Goal: Task Accomplishment & Management: Manage account settings

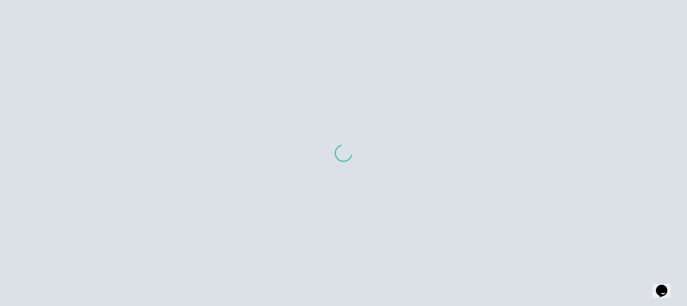
click at [328, 139] on div at bounding box center [343, 153] width 687 height 306
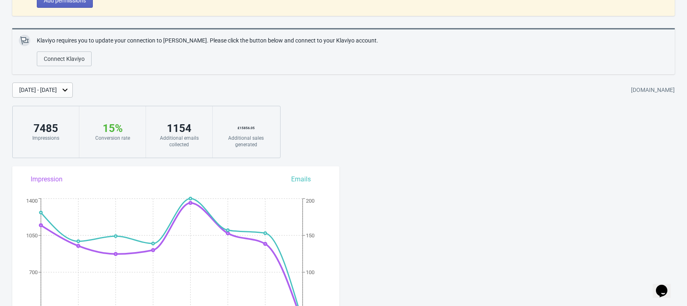
scroll to position [69, 0]
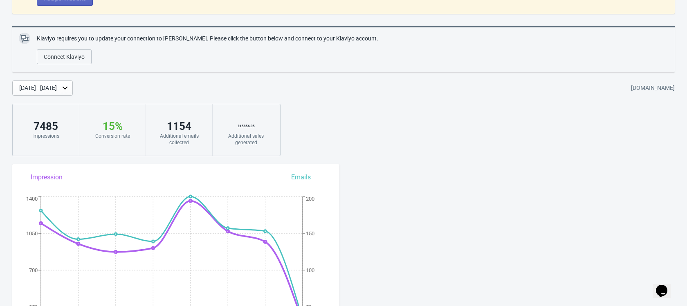
click at [57, 87] on div "[DATE] - [DATE]" at bounding box center [38, 88] width 38 height 9
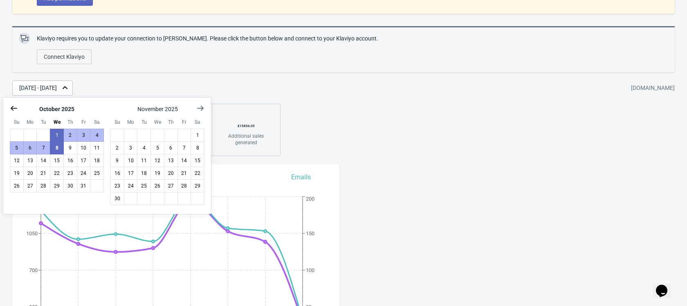
click at [11, 111] on icon "Show previous month, September 2025" at bounding box center [14, 108] width 8 height 8
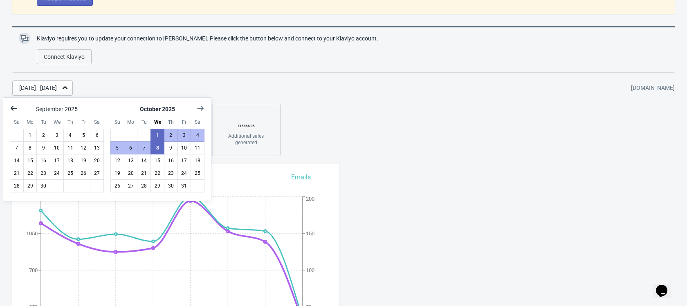
click at [11, 111] on icon "Show previous month, August 2025" at bounding box center [14, 108] width 8 height 8
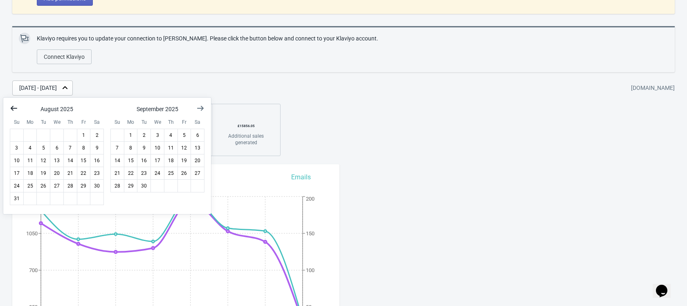
click at [11, 111] on icon "Show previous month, July 2025" at bounding box center [14, 108] width 8 height 8
click at [11, 111] on icon "Show previous month, June 2025" at bounding box center [14, 108] width 8 height 8
click at [11, 111] on icon "Show previous month, May 2025" at bounding box center [14, 108] width 8 height 8
click at [11, 111] on icon "Show previous month, April 2025" at bounding box center [14, 108] width 8 height 8
click at [40, 133] on button "1" at bounding box center [43, 135] width 14 height 13
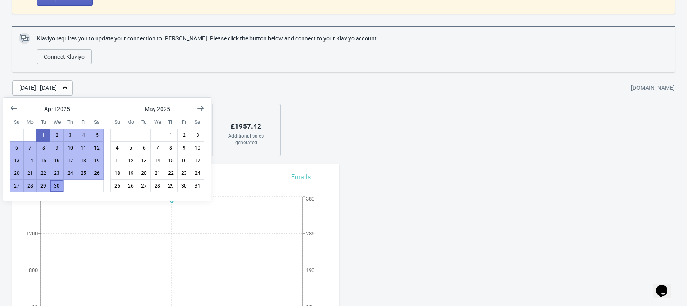
click at [58, 188] on button "30" at bounding box center [57, 186] width 14 height 13
click at [332, 147] on div "We’ve upgraded Widgets 🎉. Please click bellow to update the necessary permissio…" at bounding box center [343, 62] width 687 height 189
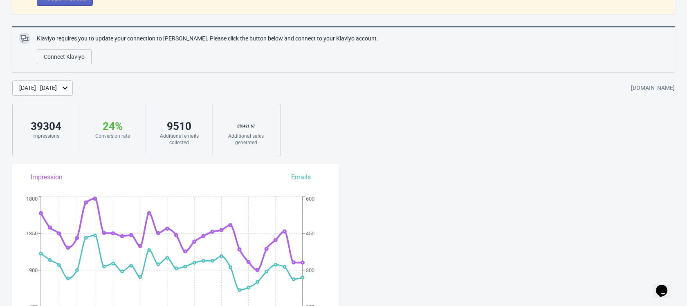
click at [57, 91] on div "[DATE] - [DATE]" at bounding box center [38, 88] width 38 height 9
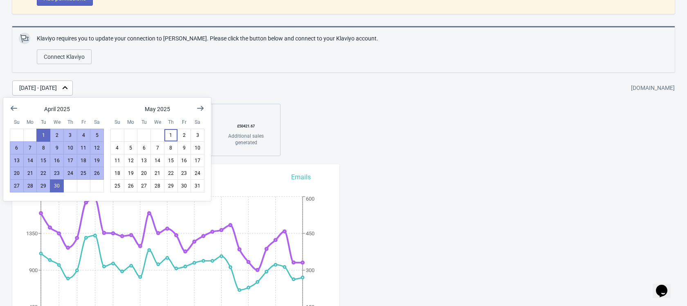
click at [127, 110] on div "[DATE] Su Mo Tu We Th Fr Sa 1 2 3 4 5 6 7 8 9 10 11 12 13 14 15 16 17 18 19 20 …" at bounding box center [107, 145] width 195 height 95
drag, startPoint x: 170, startPoint y: 137, endPoint x: 98, endPoint y: 137, distance: 72.0
click at [98, 137] on div "[DATE] Su Mo Tu We Th Fr Sa 1 2 3 4 5 6 7 8 9 10 11 12 13 14 15 16 17 18 19 20 …" at bounding box center [103, 145] width 201 height 95
click at [175, 136] on button "1" at bounding box center [171, 135] width 14 height 13
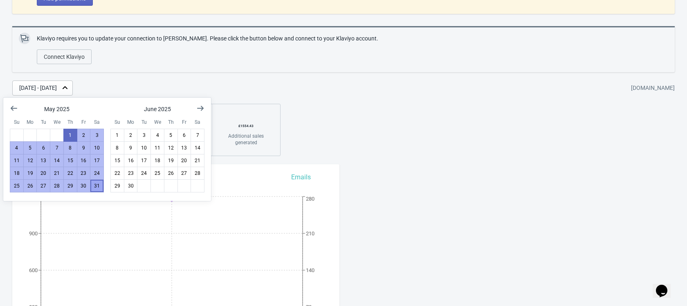
click at [97, 186] on button "31" at bounding box center [97, 186] width 14 height 13
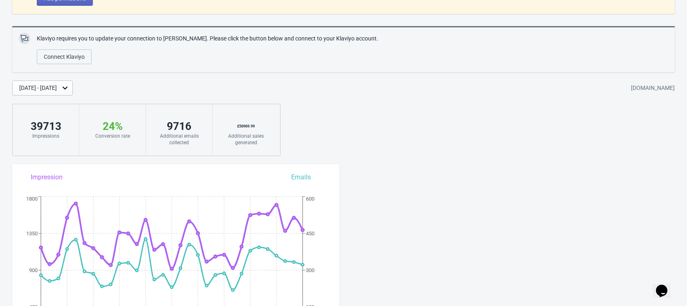
click at [57, 90] on div "[DATE] - [DATE]" at bounding box center [38, 88] width 38 height 9
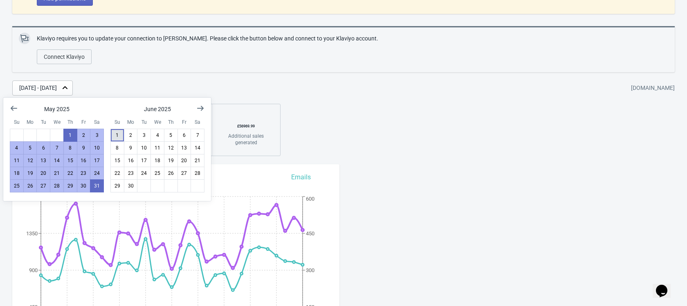
click at [115, 139] on button "1" at bounding box center [117, 135] width 14 height 13
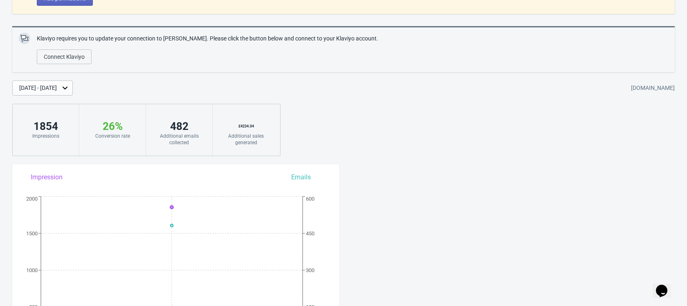
click at [73, 91] on div "[DATE] - [DATE]" at bounding box center [42, 88] width 61 height 15
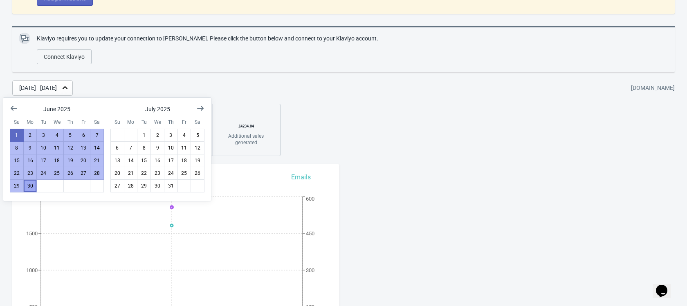
click at [33, 191] on button "30" at bounding box center [30, 186] width 14 height 13
click at [400, 126] on div "We’ve upgraded Widgets 🎉. Please click bellow to update the necessary permissio…" at bounding box center [343, 62] width 687 height 189
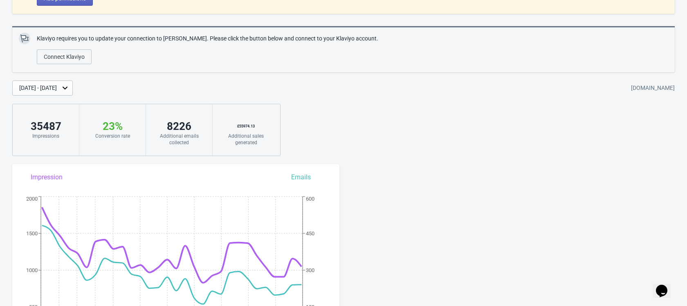
click at [57, 88] on div "[DATE] - [DATE]" at bounding box center [38, 88] width 38 height 9
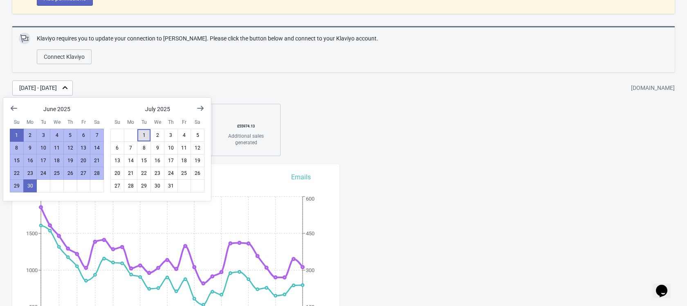
click at [146, 137] on button "1" at bounding box center [144, 135] width 14 height 13
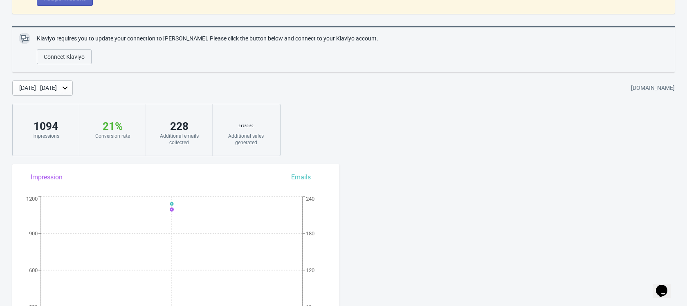
click at [55, 81] on div "[DATE] - [DATE]" at bounding box center [42, 88] width 61 height 15
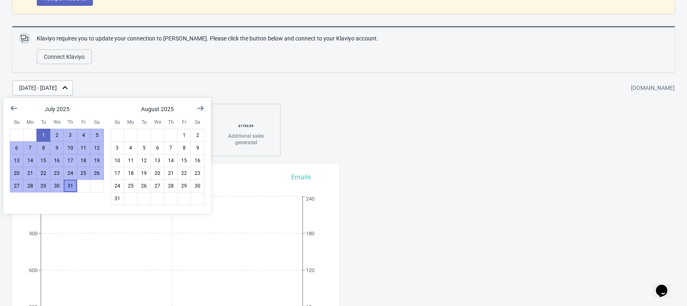
click at [73, 182] on button "31" at bounding box center [70, 186] width 14 height 13
click at [394, 146] on div "We’ve upgraded Widgets 🎉. Please click bellow to update the necessary permissio…" at bounding box center [343, 62] width 687 height 189
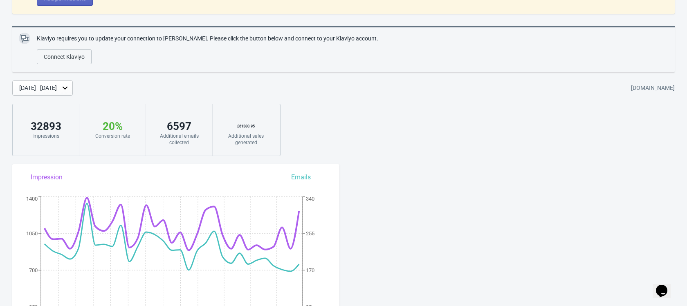
click at [73, 92] on div "[DATE] - [DATE]" at bounding box center [42, 88] width 61 height 15
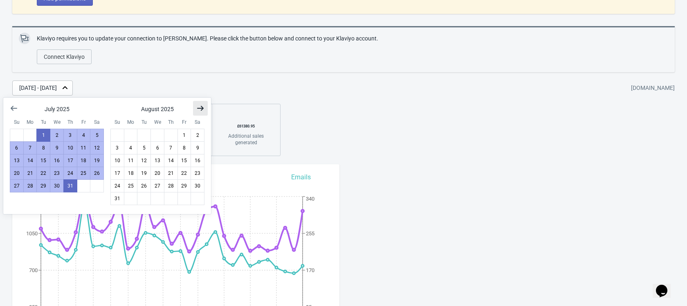
click at [197, 111] on icon "Show next month, September 2025" at bounding box center [200, 108] width 8 height 8
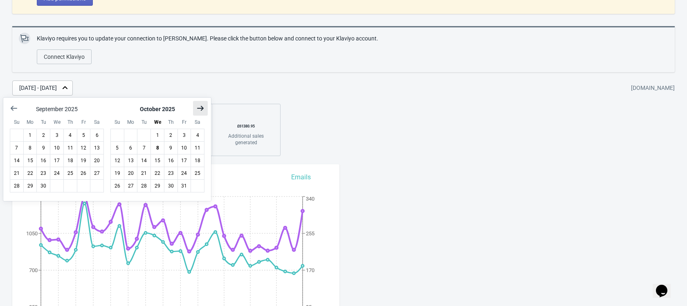
click at [197, 111] on icon "Show next month, November 2025" at bounding box center [200, 108] width 8 height 8
click at [14, 110] on icon "Show previous month, October 2025" at bounding box center [14, 108] width 8 height 8
click at [14, 110] on icon "Show previous month, September 2025" at bounding box center [14, 108] width 8 height 8
click at [31, 139] on button "1" at bounding box center [30, 135] width 14 height 13
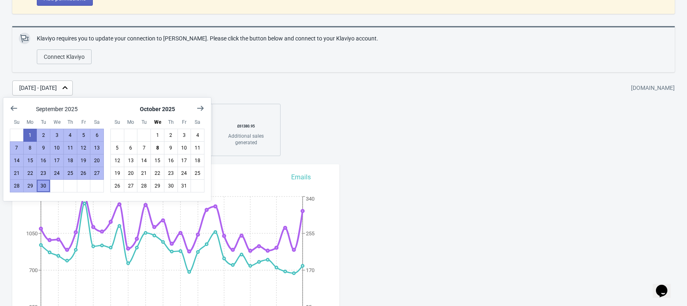
click at [43, 185] on button "30" at bounding box center [43, 186] width 14 height 13
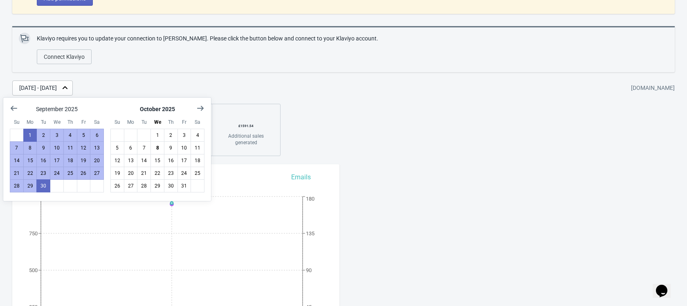
click at [397, 124] on div "We’ve upgraded Widgets 🎉. Please click bellow to update the necessary permissio…" at bounding box center [343, 62] width 687 height 189
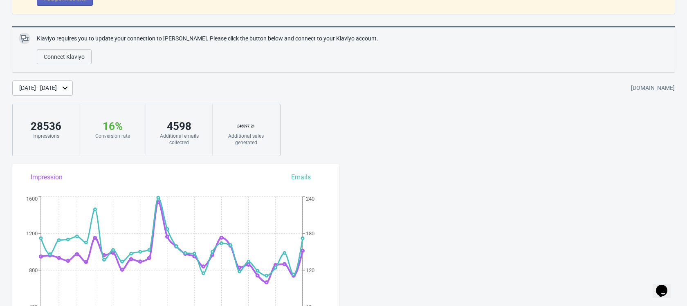
click at [94, 96] on div "We’ve upgraded Widgets 🎉. Please click bellow to update the necessary permissio…" at bounding box center [343, 62] width 687 height 189
click at [57, 90] on div "[DATE] - [DATE]" at bounding box center [38, 88] width 38 height 9
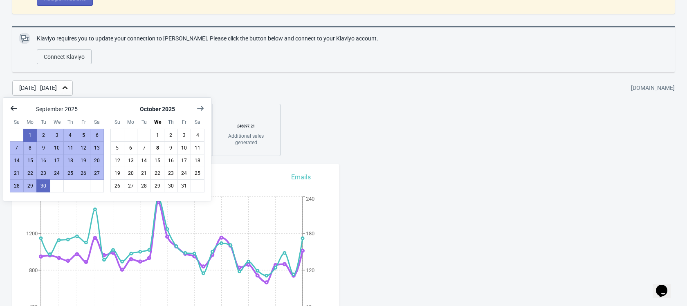
click at [17, 111] on icon "Show previous month, August 2025" at bounding box center [14, 108] width 8 height 8
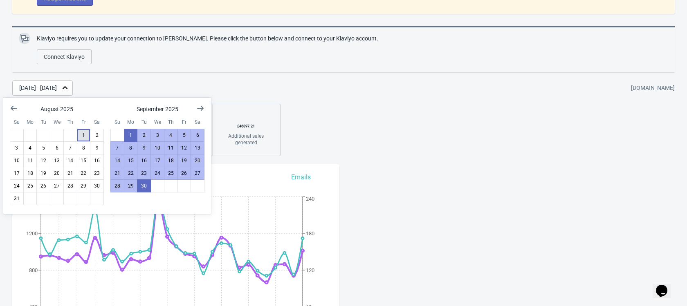
click at [81, 135] on button "1" at bounding box center [84, 135] width 14 height 13
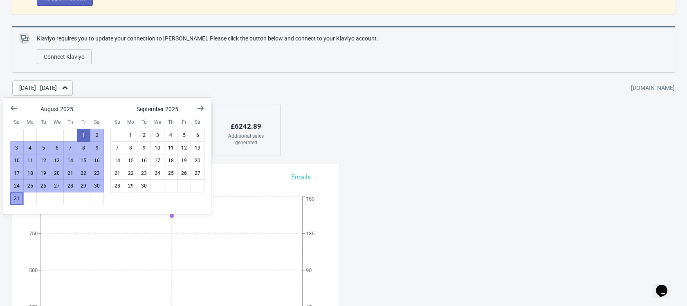
click at [17, 203] on button "31" at bounding box center [17, 198] width 14 height 13
click at [350, 142] on div "We’ve upgraded Widgets 🎉. Please click bellow to update the necessary permissio…" at bounding box center [343, 62] width 687 height 189
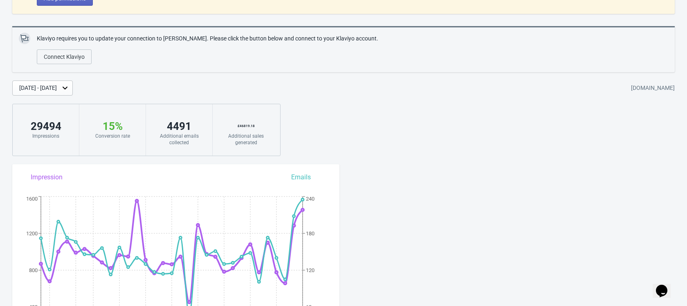
click at [57, 91] on div "[DATE] - [DATE]" at bounding box center [38, 88] width 38 height 9
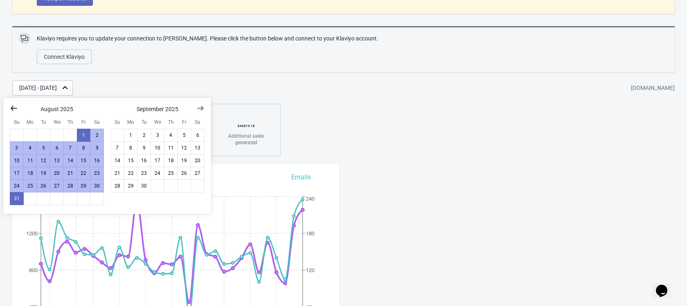
click at [16, 109] on icon "Show previous month, July 2025" at bounding box center [14, 108] width 8 height 8
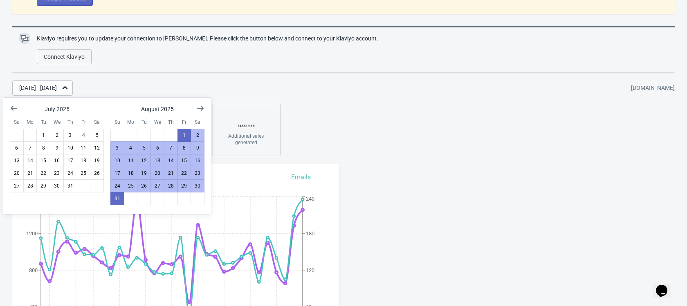
click at [369, 126] on div "We’ve upgraded Widgets 🎉. Please click bellow to update the necessary permissio…" at bounding box center [343, 62] width 687 height 189
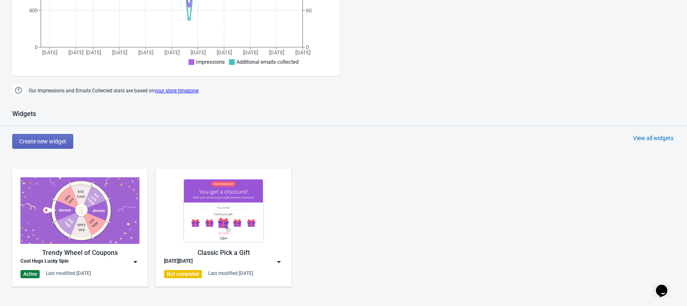
scroll to position [366, 0]
click at [136, 263] on img at bounding box center [135, 262] width 8 height 8
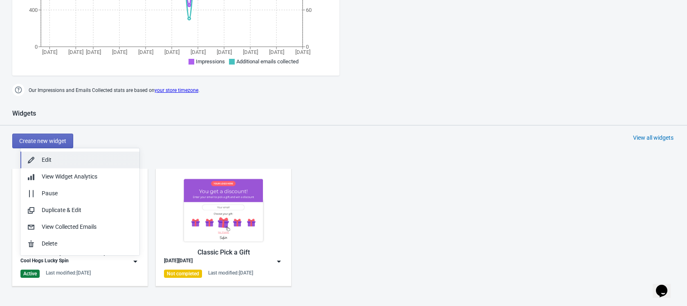
click at [88, 164] on button "Edit" at bounding box center [79, 160] width 119 height 17
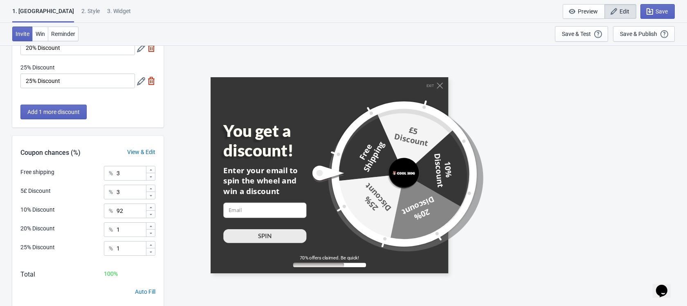
scroll to position [182, 0]
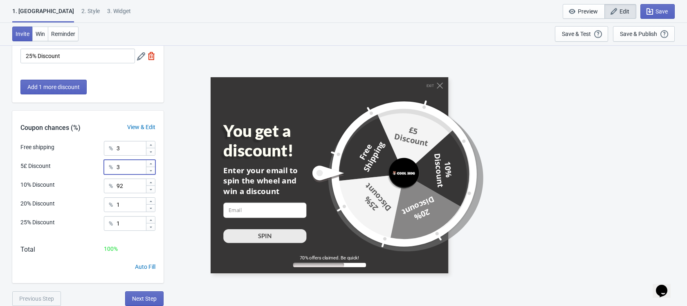
click at [129, 169] on input "3" at bounding box center [130, 167] width 29 height 15
click at [149, 172] on icon at bounding box center [150, 171] width 5 height 5
type input "2"
click at [151, 155] on div at bounding box center [150, 151] width 9 height 7
type input "2"
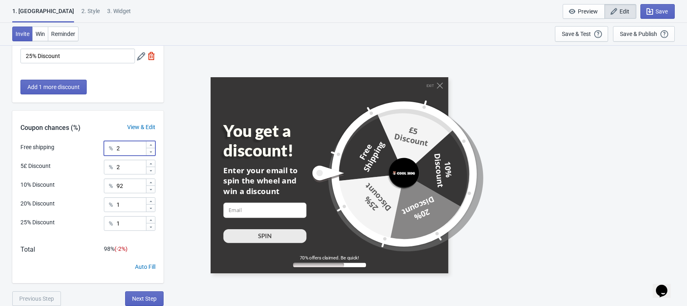
click at [151, 182] on icon at bounding box center [151, 182] width 2 height 1
type input "94"
click at [136, 258] on div "Total 100 %" at bounding box center [87, 254] width 151 height 18
click at [145, 296] on span "Next Step" at bounding box center [144, 299] width 25 height 7
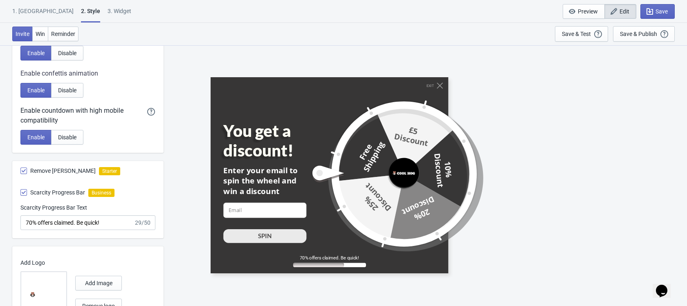
scroll to position [0, 0]
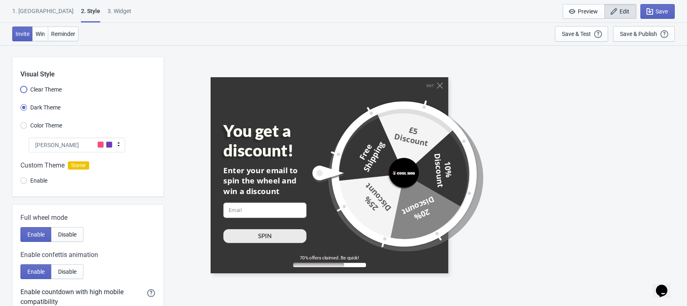
click at [25, 92] on input "Clear Theme" at bounding box center [23, 93] width 7 height 15
radio input "true"
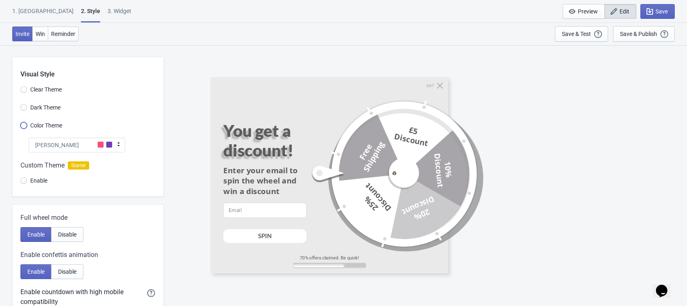
click at [24, 126] on input "Color Theme" at bounding box center [23, 129] width 7 height 15
radio input "true"
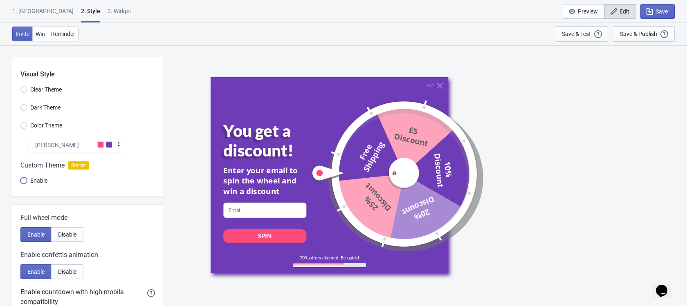
click at [25, 182] on input "Enable" at bounding box center [23, 185] width 7 height 15
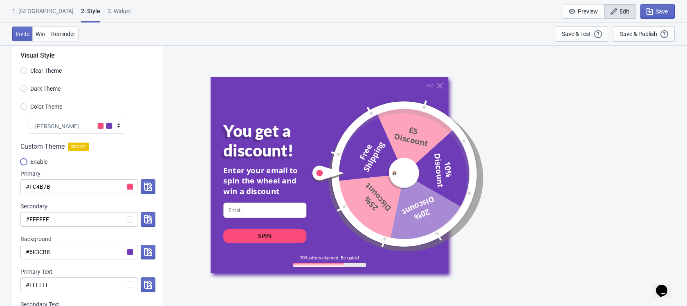
scroll to position [16, 0]
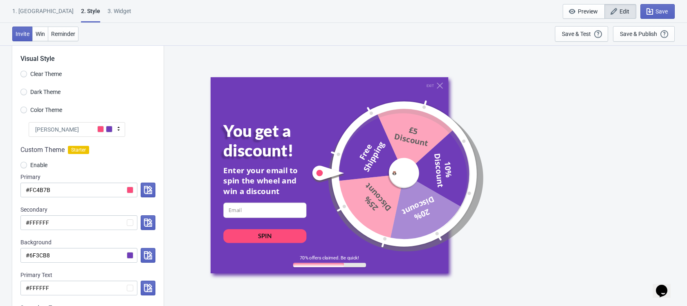
click at [101, 130] on span at bounding box center [100, 129] width 7 height 7
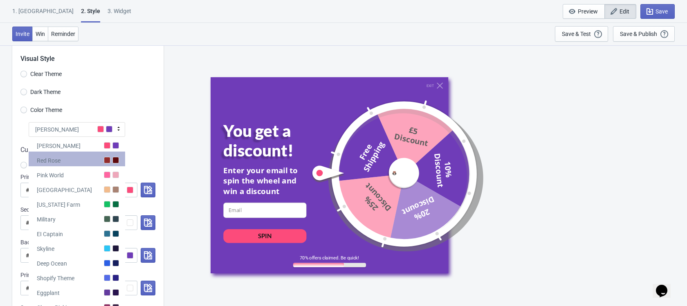
click at [80, 160] on div "Red Rose" at bounding box center [77, 159] width 97 height 15
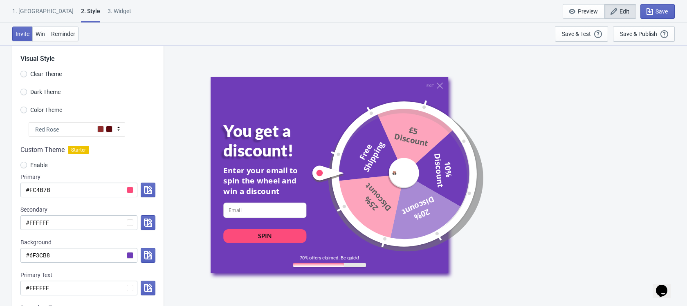
click at [99, 130] on span at bounding box center [100, 129] width 7 height 7
radio input "true"
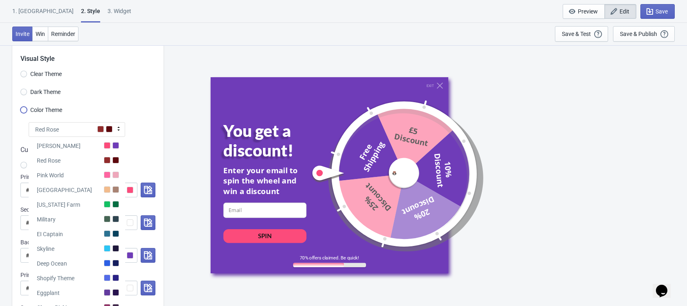
click at [24, 111] on input "Color Theme" at bounding box center [23, 114] width 7 height 15
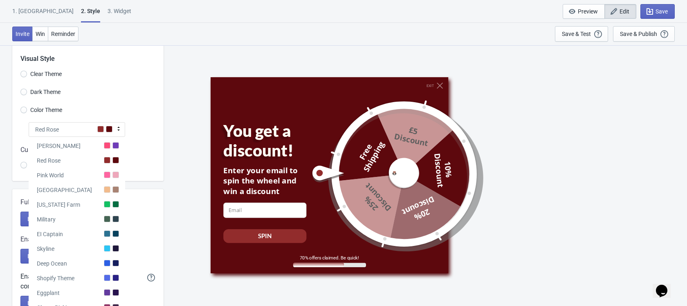
click at [72, 133] on div "Red Rose" at bounding box center [77, 129] width 97 height 15
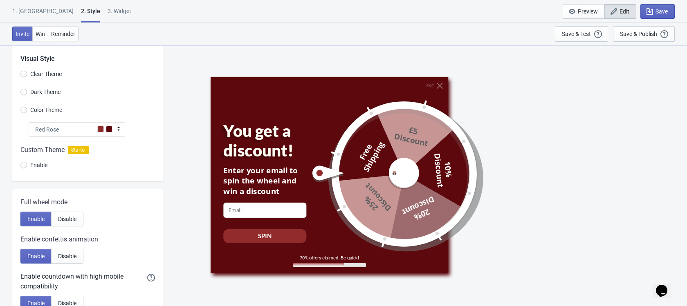
click at [85, 129] on div "Red Rose" at bounding box center [77, 129] width 97 height 15
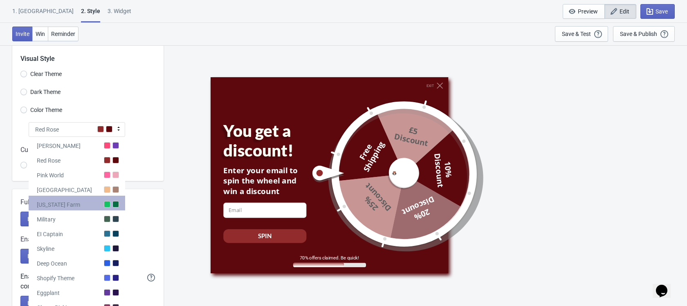
click at [71, 205] on div "[US_STATE] Farm" at bounding box center [58, 205] width 43 height 8
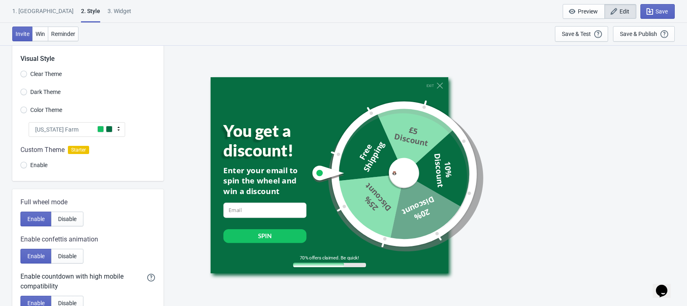
click at [79, 133] on div "[US_STATE] Farm" at bounding box center [77, 129] width 97 height 15
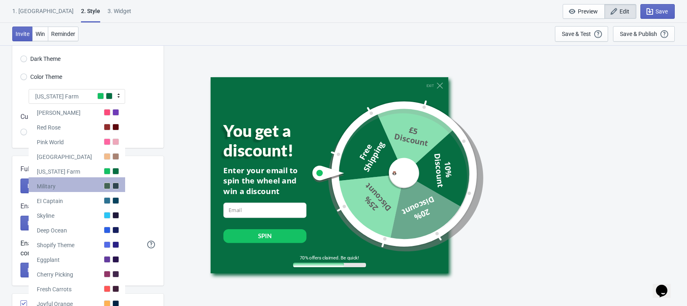
scroll to position [51, 0]
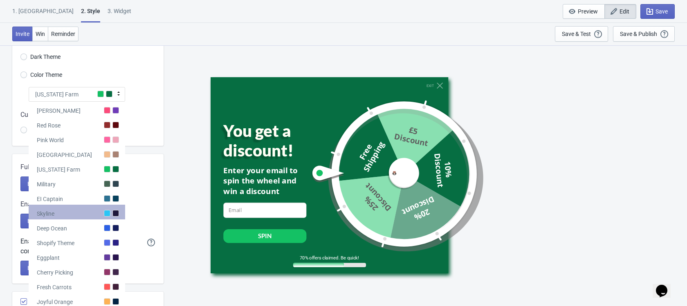
click at [67, 214] on div "Skyline" at bounding box center [77, 212] width 97 height 15
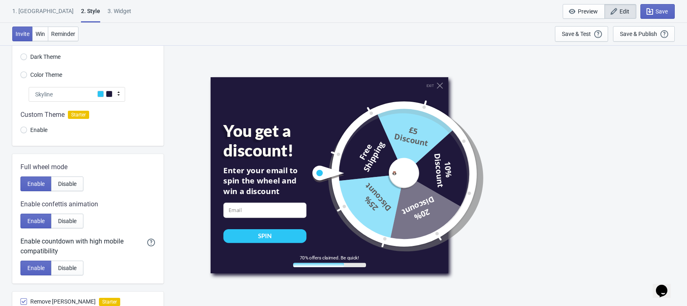
click at [93, 94] on div "Skyline" at bounding box center [77, 94] width 97 height 15
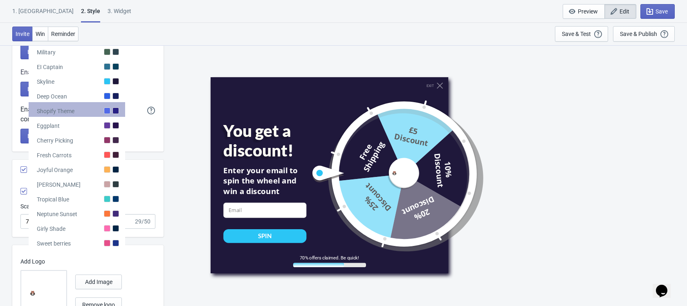
scroll to position [187, 0]
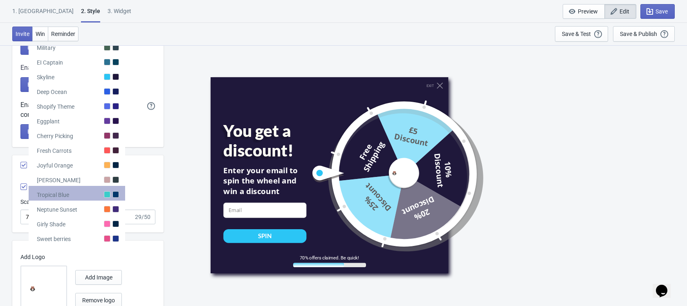
click at [75, 196] on div "Tropical Blue" at bounding box center [77, 193] width 97 height 15
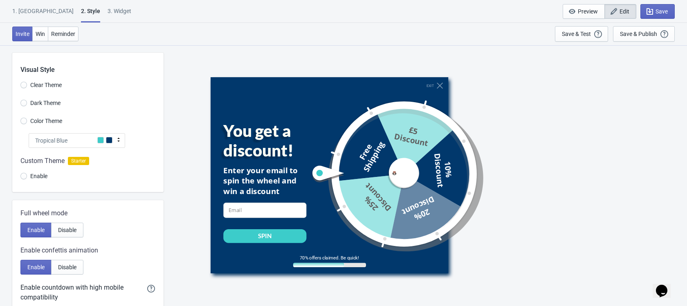
scroll to position [1, 0]
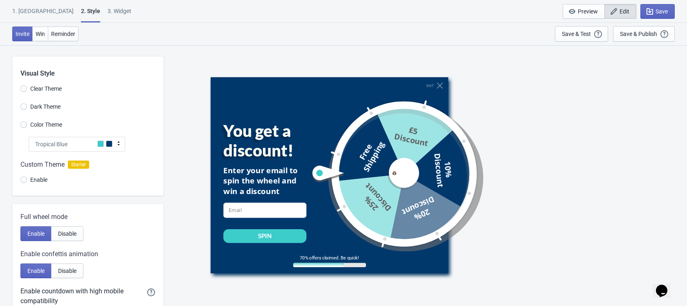
click at [101, 148] on div "Tropical Blue" at bounding box center [77, 144] width 97 height 15
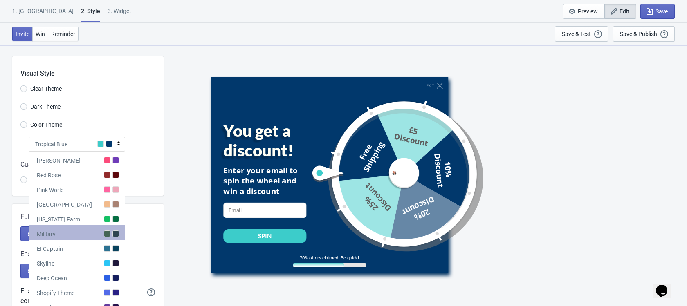
click at [76, 236] on div "Military" at bounding box center [77, 232] width 97 height 15
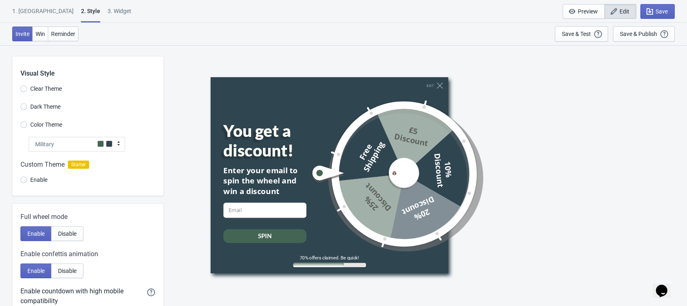
click at [89, 146] on div "Military" at bounding box center [77, 144] width 97 height 15
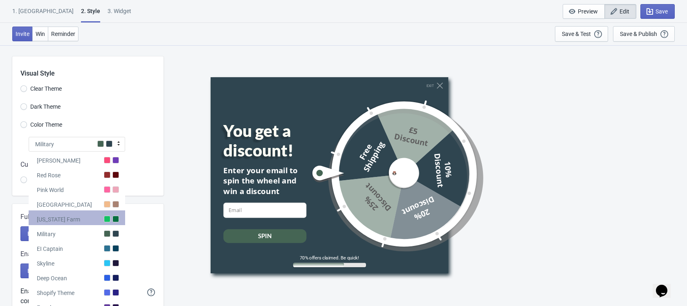
click at [70, 220] on div "[US_STATE] Farm" at bounding box center [58, 220] width 43 height 8
radio input "true"
